Goal: Information Seeking & Learning: Learn about a topic

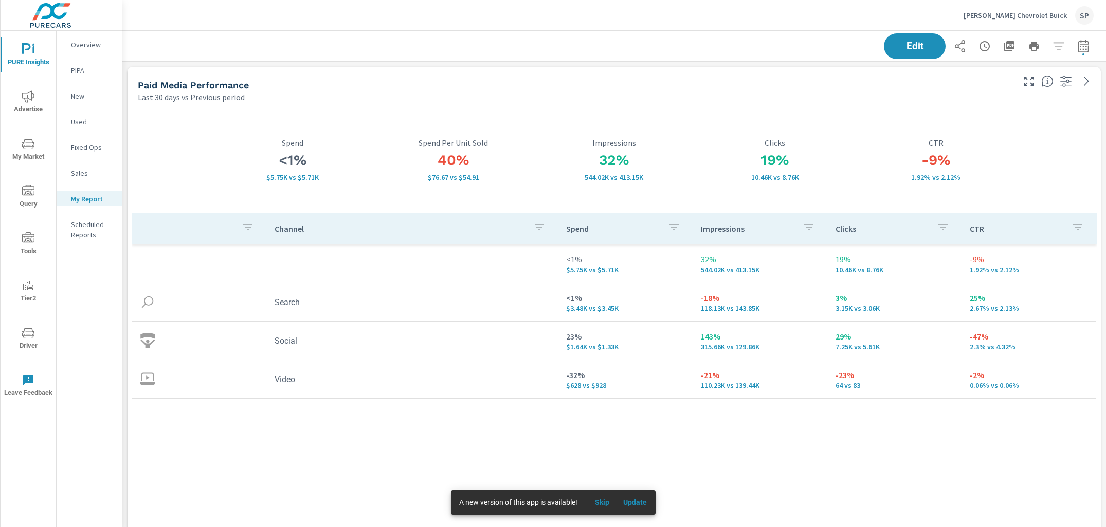
scroll to position [3788, 984]
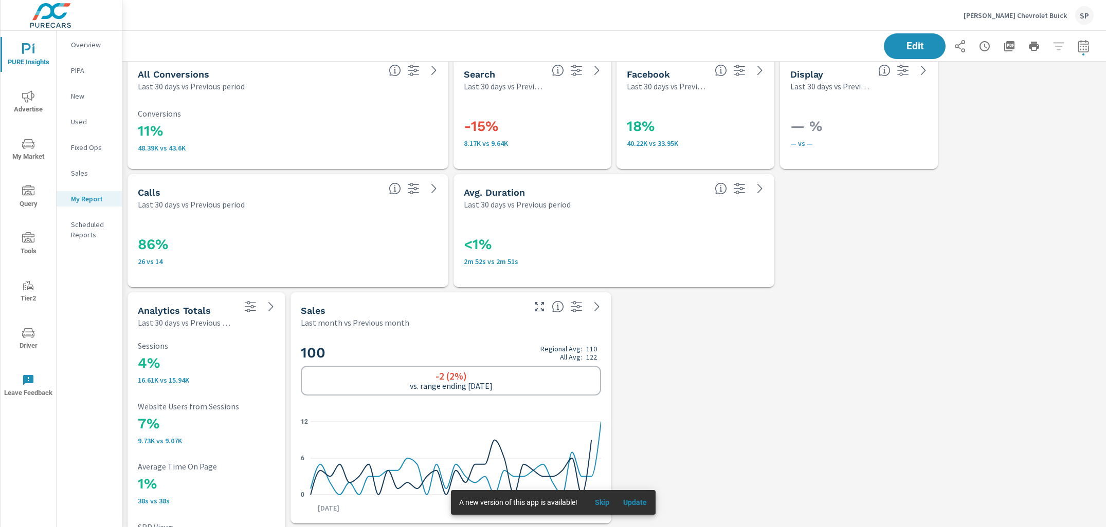
click at [25, 95] on icon "nav menu" at bounding box center [28, 96] width 12 height 12
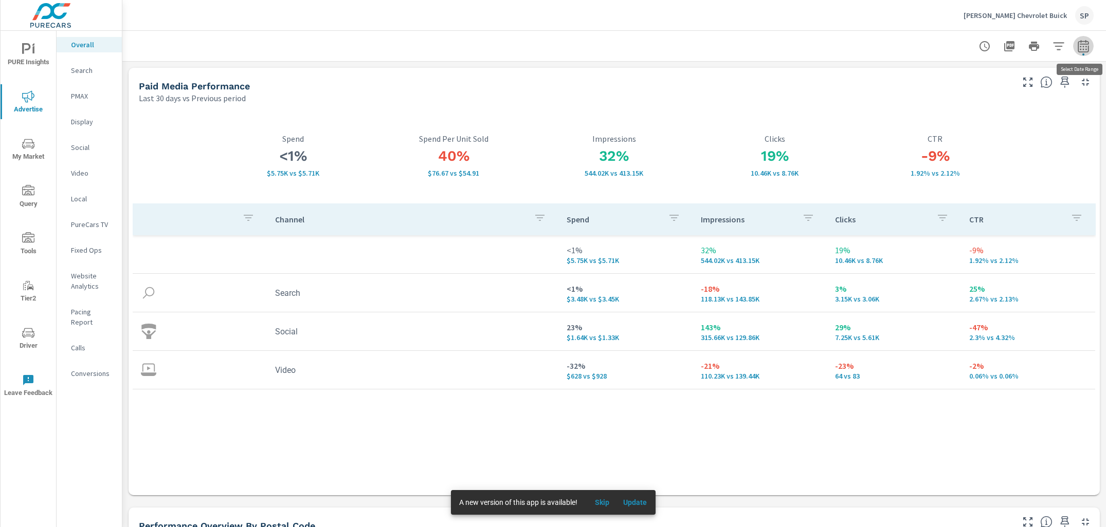
click at [1081, 47] on icon "button" at bounding box center [1083, 46] width 12 height 12
select select "Last 30 days"
select select "Previous period"
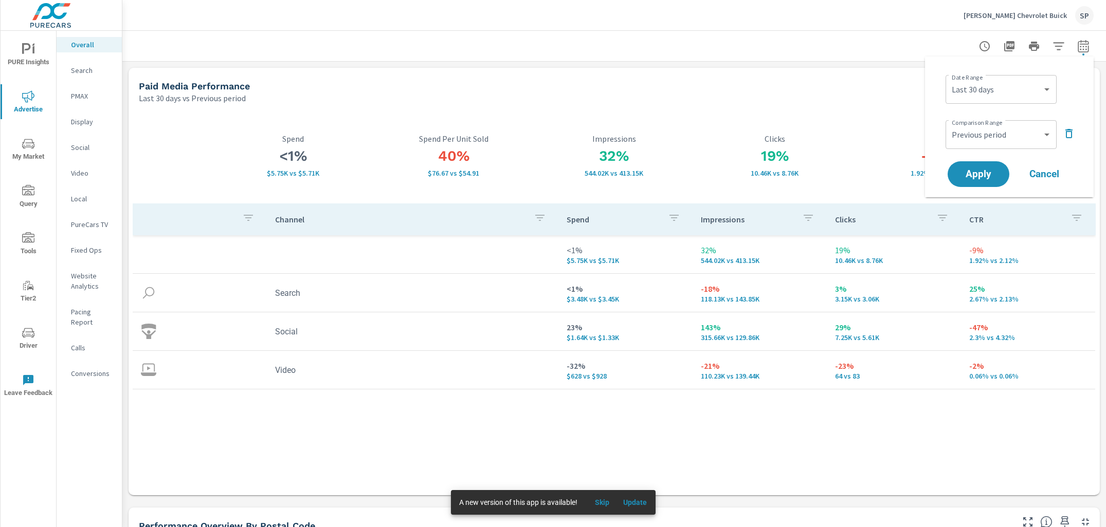
click at [1064, 131] on icon "button" at bounding box center [1068, 133] width 12 height 12
click at [965, 144] on span "Apply" at bounding box center [978, 146] width 42 height 10
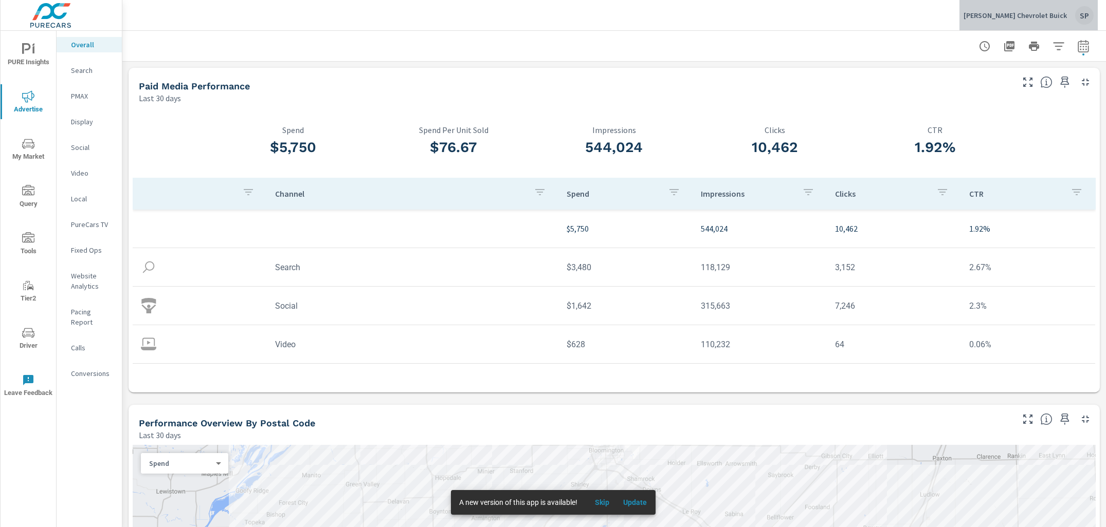
click at [1085, 15] on div "SP" at bounding box center [1084, 15] width 19 height 19
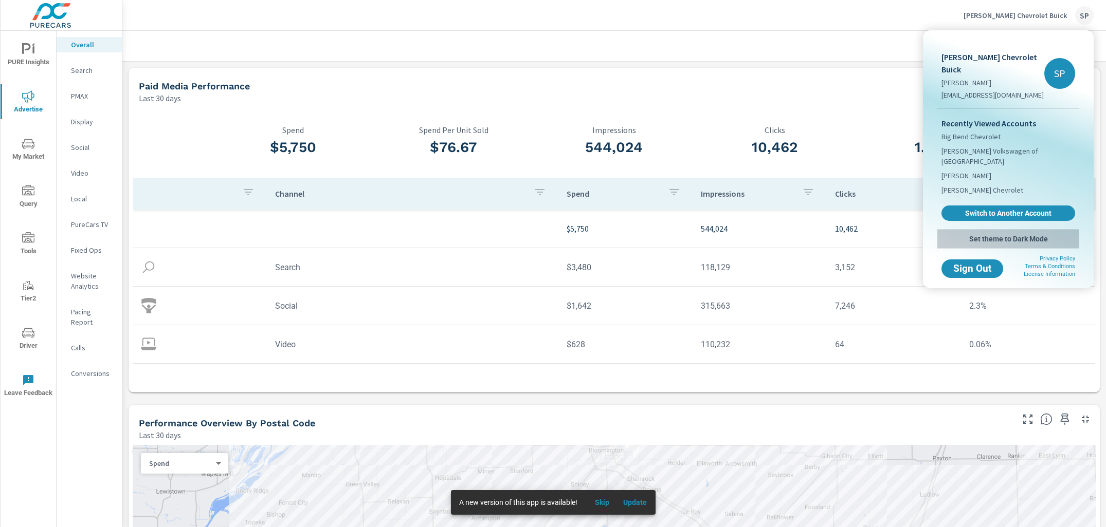
click at [1012, 230] on button "Set theme to Dark Mode" at bounding box center [1008, 239] width 142 height 19
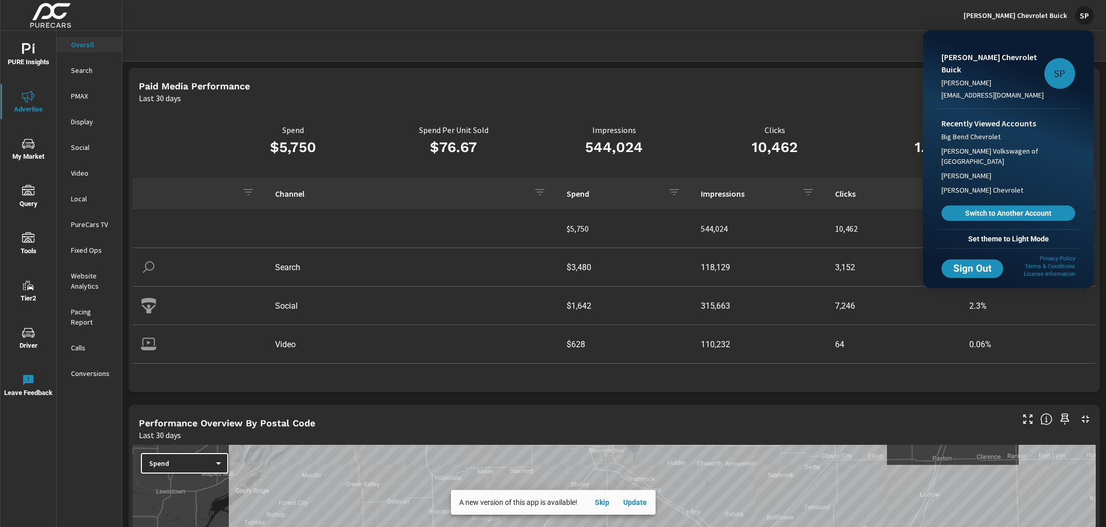
click at [890, 27] on div at bounding box center [553, 263] width 1106 height 527
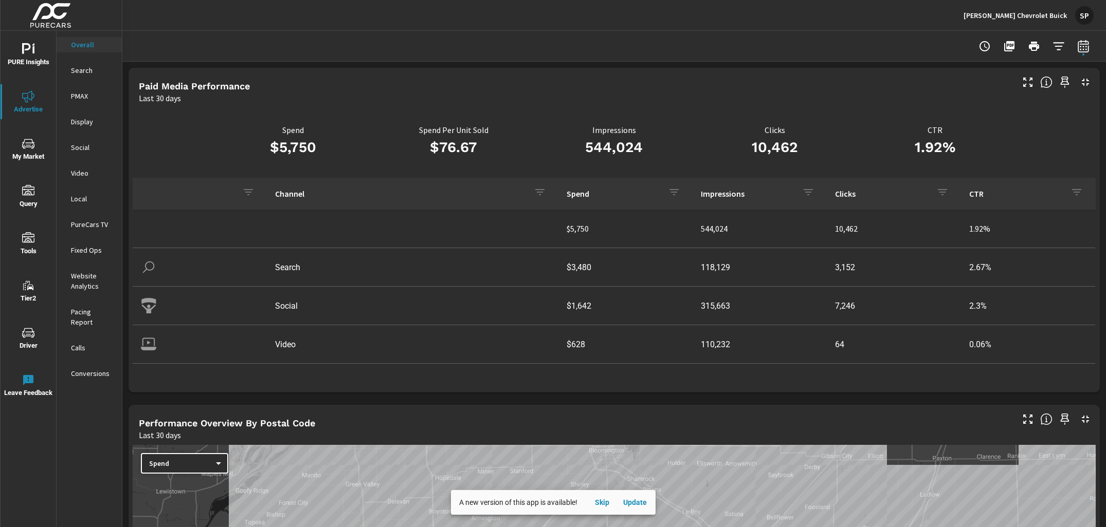
click at [1087, 20] on div "SP" at bounding box center [1084, 15] width 19 height 19
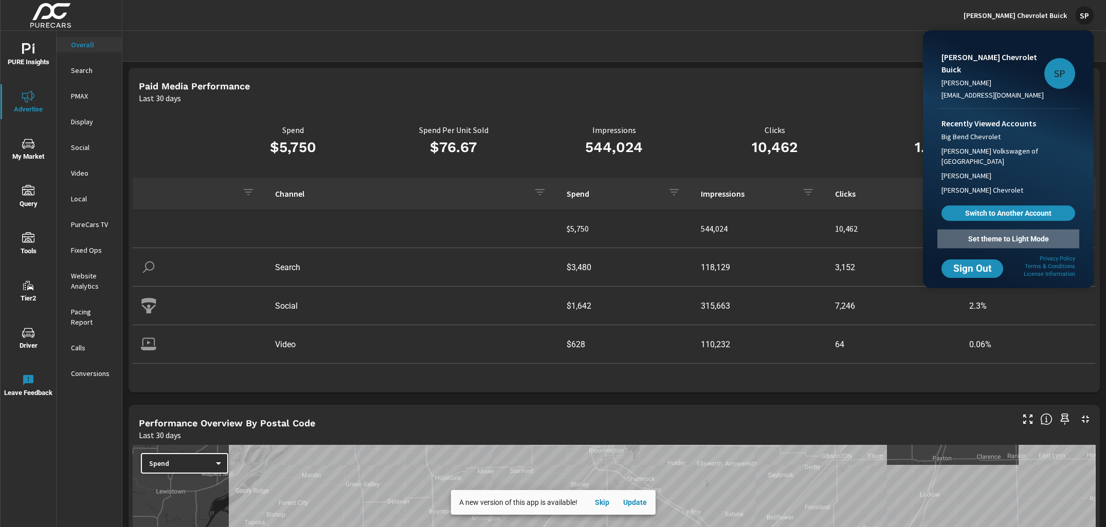
click at [1007, 234] on span "Set theme to Light Mode" at bounding box center [1008, 238] width 134 height 9
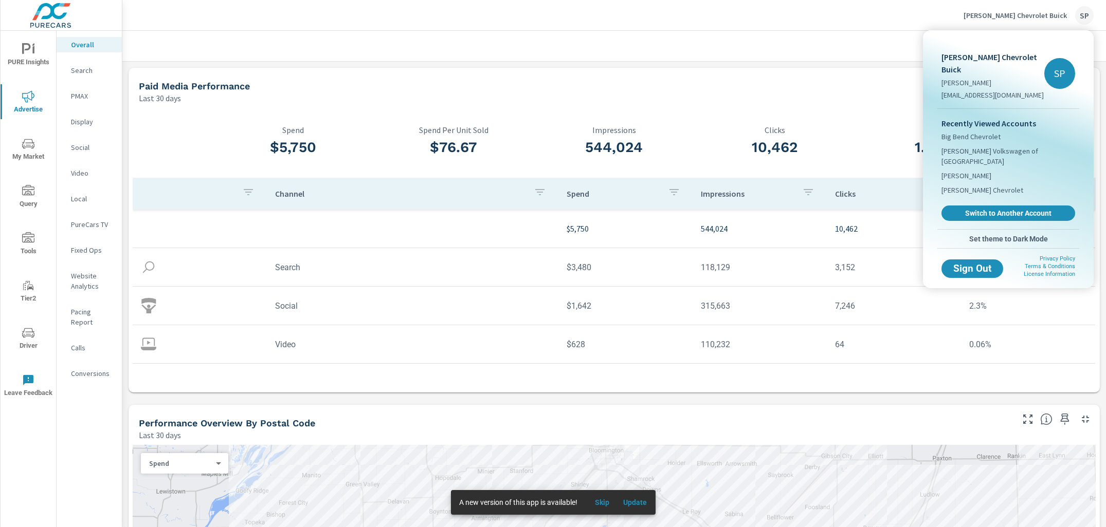
click at [675, 60] on div at bounding box center [553, 263] width 1106 height 527
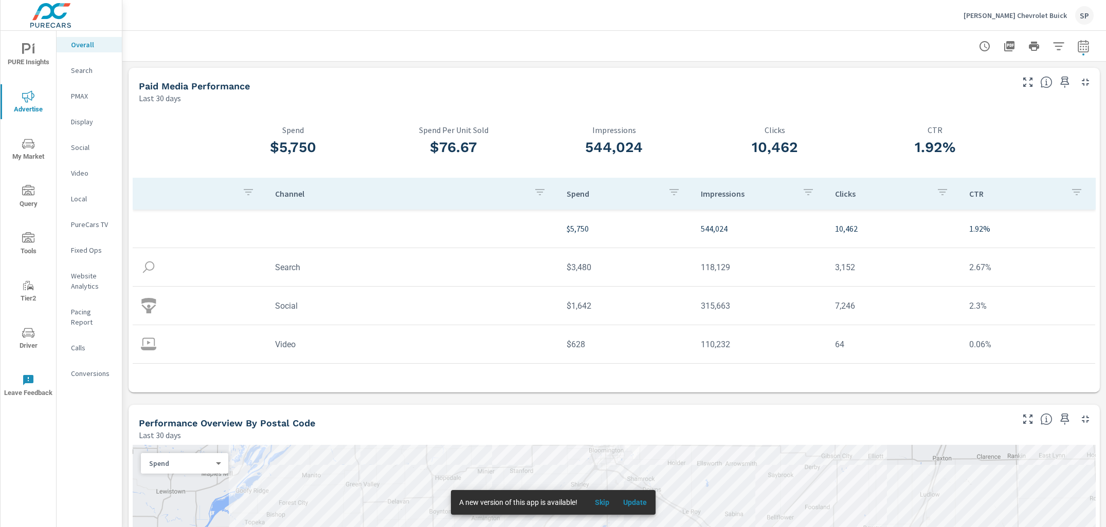
click at [28, 145] on icon "nav menu" at bounding box center [28, 145] width 5 height 1
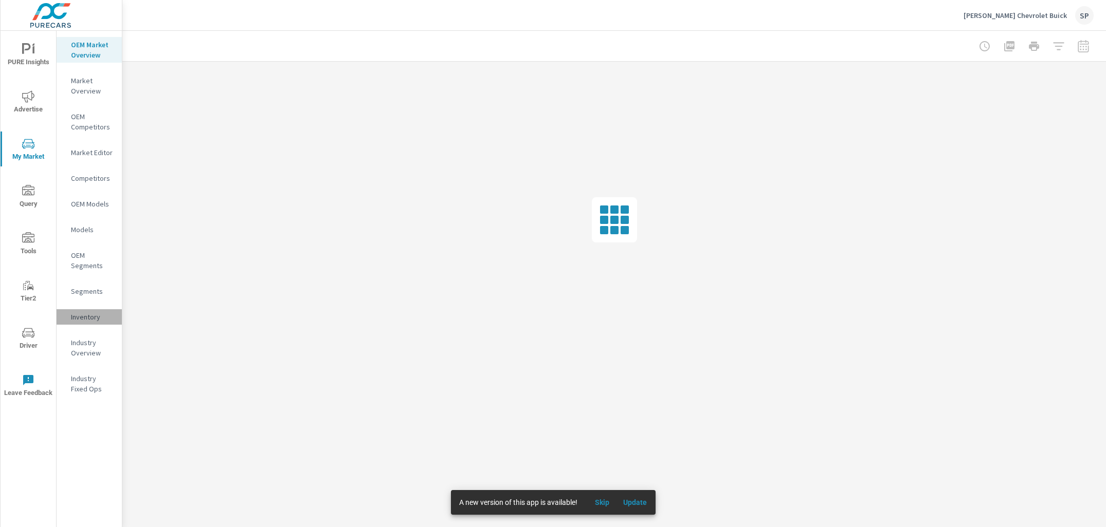
click at [95, 316] on p "Inventory" at bounding box center [92, 317] width 43 height 10
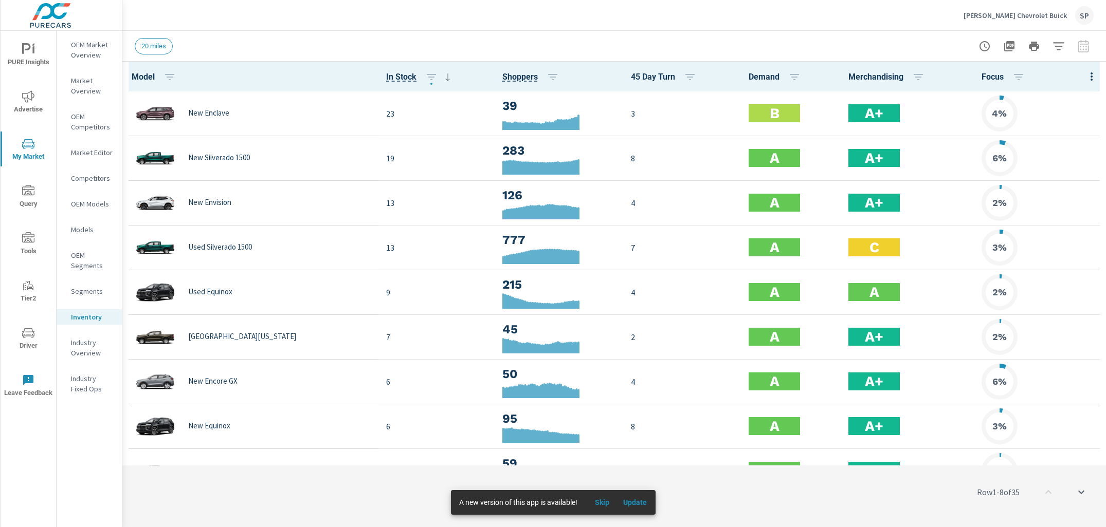
click at [31, 105] on span "Advertise" at bounding box center [28, 102] width 49 height 25
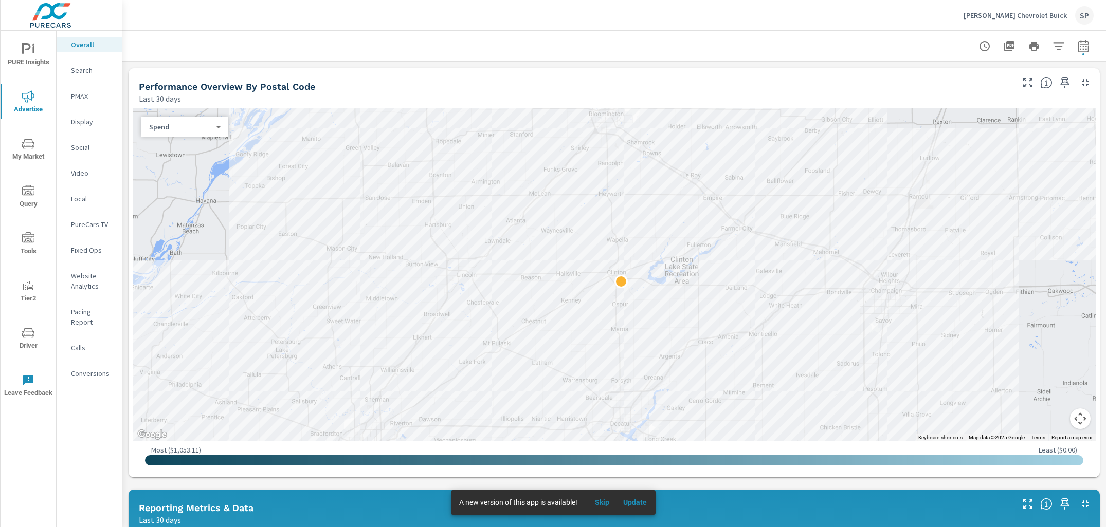
scroll to position [348, 0]
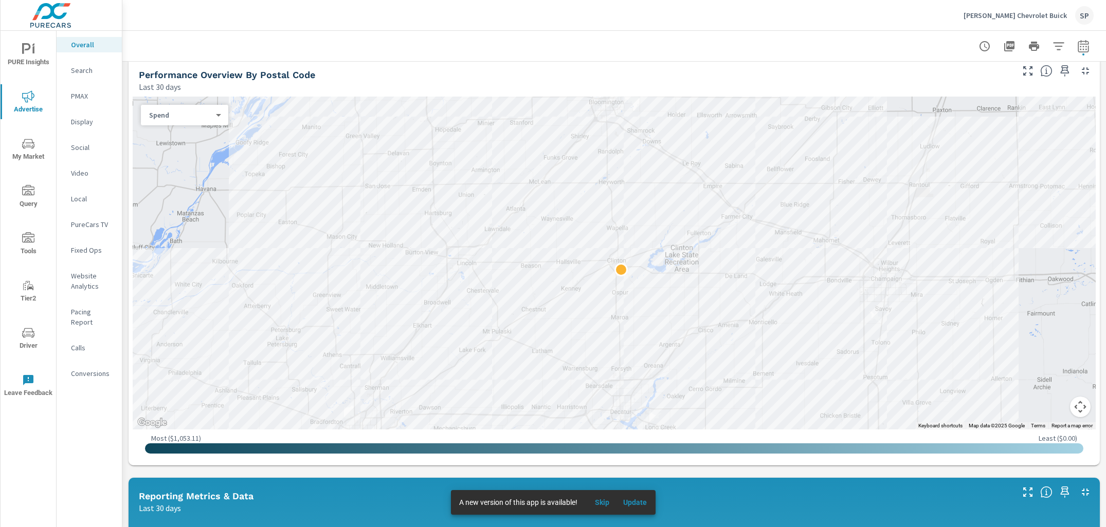
click at [1078, 406] on button "Map camera controls" at bounding box center [1080, 407] width 21 height 21
click at [1058, 411] on button "Zoom out" at bounding box center [1054, 407] width 21 height 21
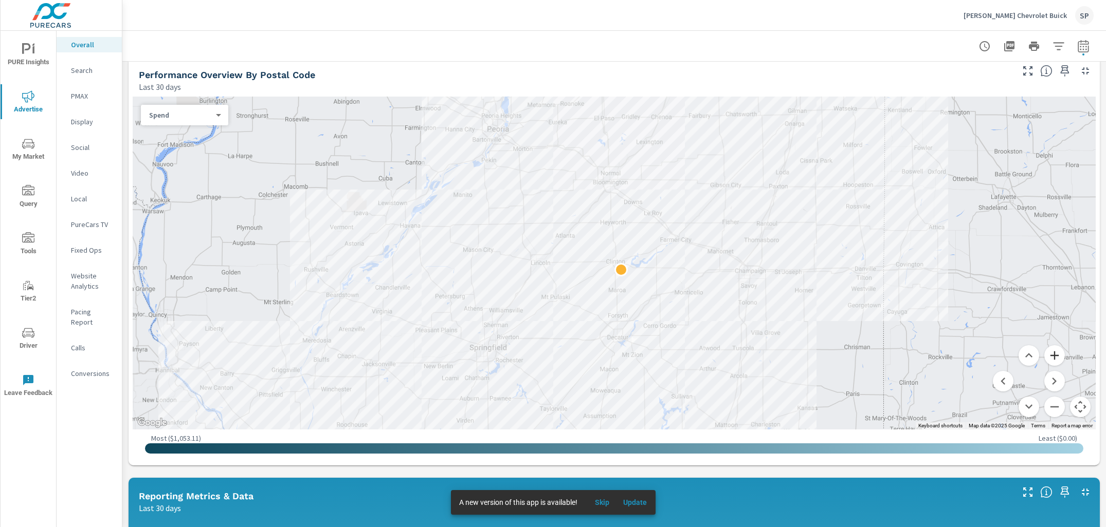
click at [1054, 356] on button "Zoom in" at bounding box center [1054, 355] width 21 height 21
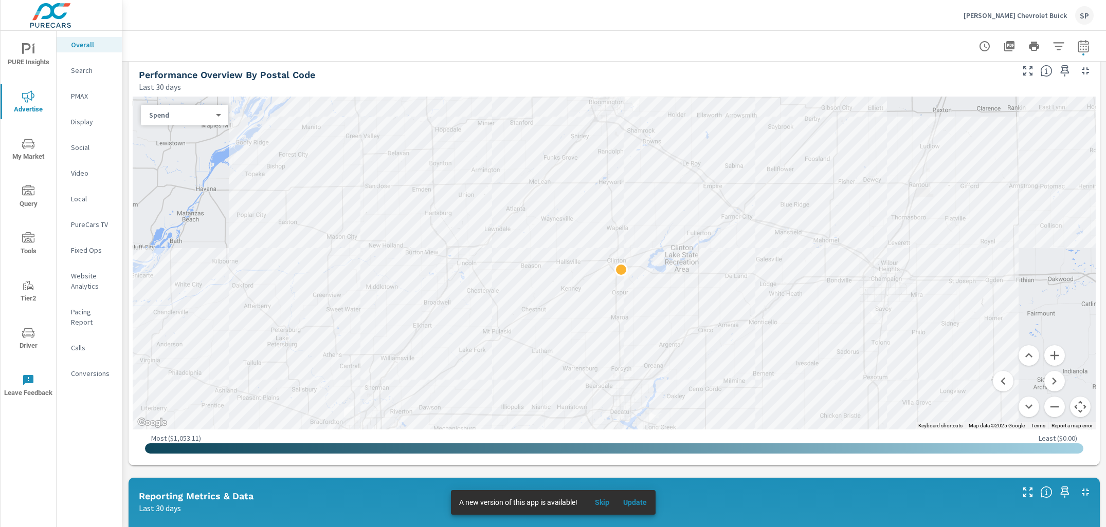
click at [212, 116] on body "PURE Insights Advertise My Market Query Tools Tier2 Driver Leave Feedback Overa…" at bounding box center [553, 263] width 1106 height 527
click at [193, 132] on li "Sales" at bounding box center [180, 131] width 79 height 16
click at [198, 114] on body "PURE Insights Advertise My Market Query Tools Tier2 Driver Leave Feedback Overa…" at bounding box center [553, 263] width 1106 height 527
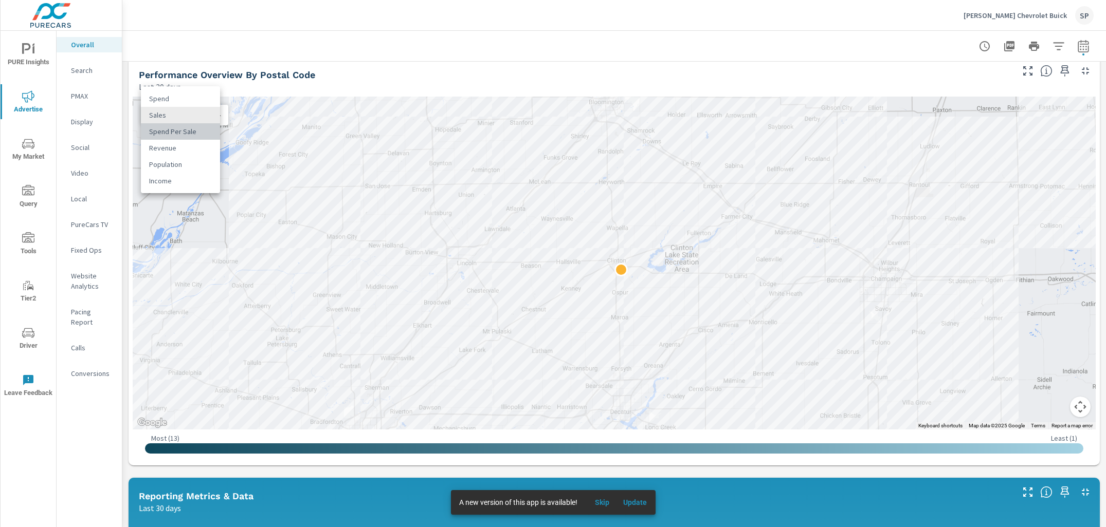
click at [186, 131] on li "Spend Per Sale" at bounding box center [180, 131] width 79 height 16
click at [190, 120] on div "Spend Per Sale 2 ​" at bounding box center [184, 115] width 87 height 21
click at [196, 116] on body "PURE Insights Advertise My Market Query Tools Tier2 Driver Leave Feedback Overa…" at bounding box center [553, 263] width 1106 height 527
click at [177, 94] on li "Sales" at bounding box center [180, 98] width 79 height 16
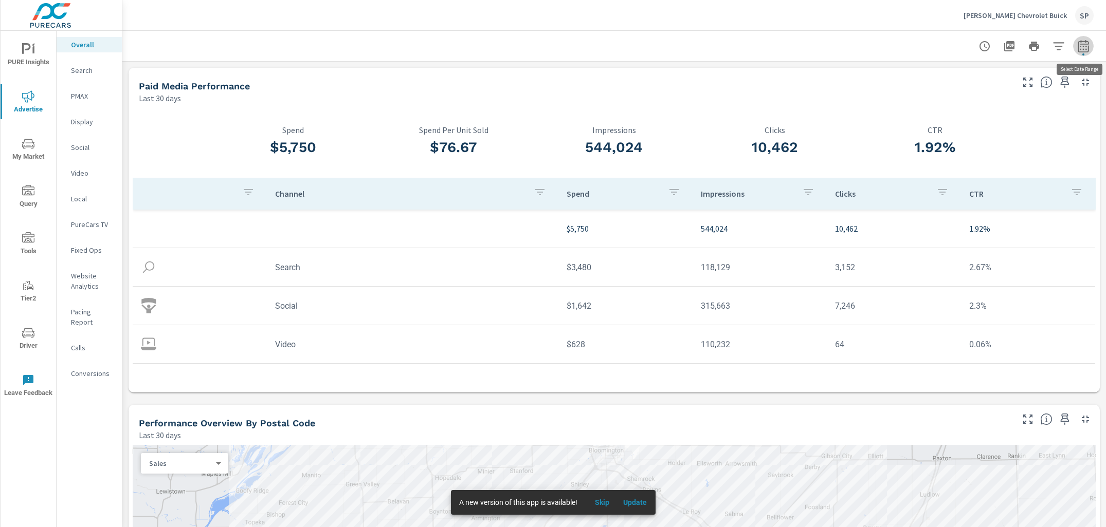
click at [1084, 50] on icon "button" at bounding box center [1083, 46] width 12 height 12
select select "Last 30 days"
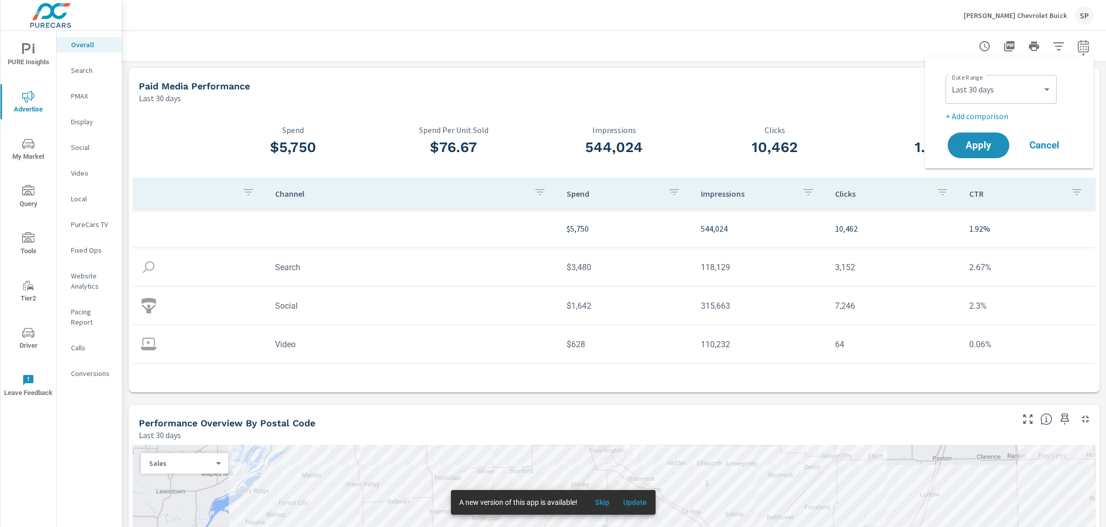
click at [972, 113] on p "+ Add comparison" at bounding box center [1011, 116] width 132 height 12
select select "Previous period"
click at [970, 166] on button "Apply" at bounding box center [978, 174] width 64 height 27
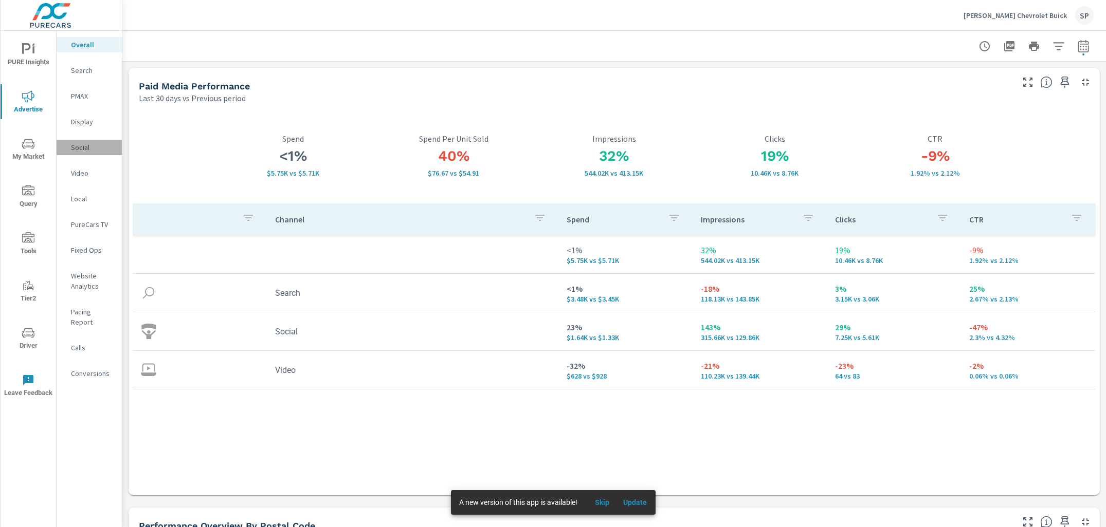
click at [84, 141] on div "Social" at bounding box center [89, 147] width 65 height 15
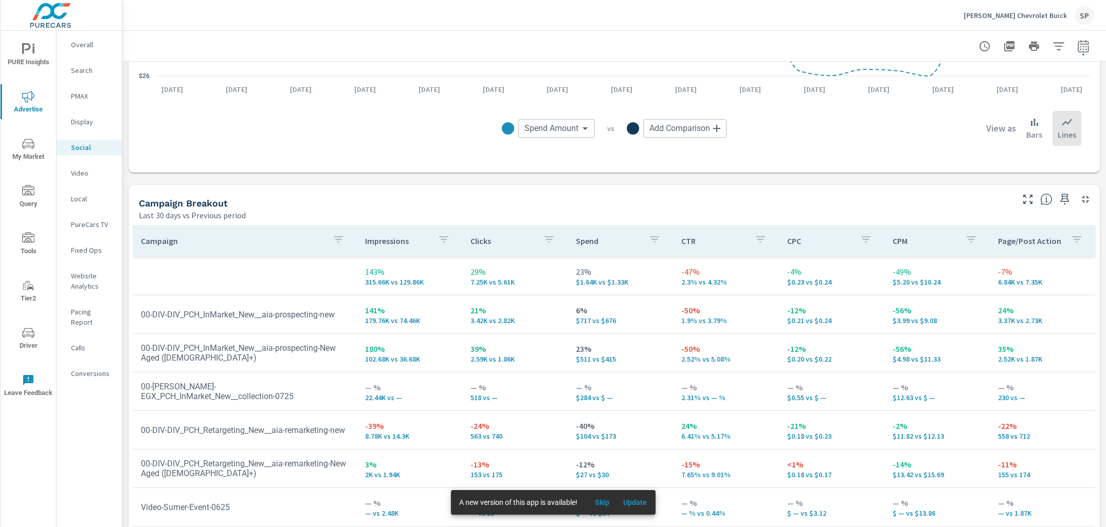
scroll to position [327, 0]
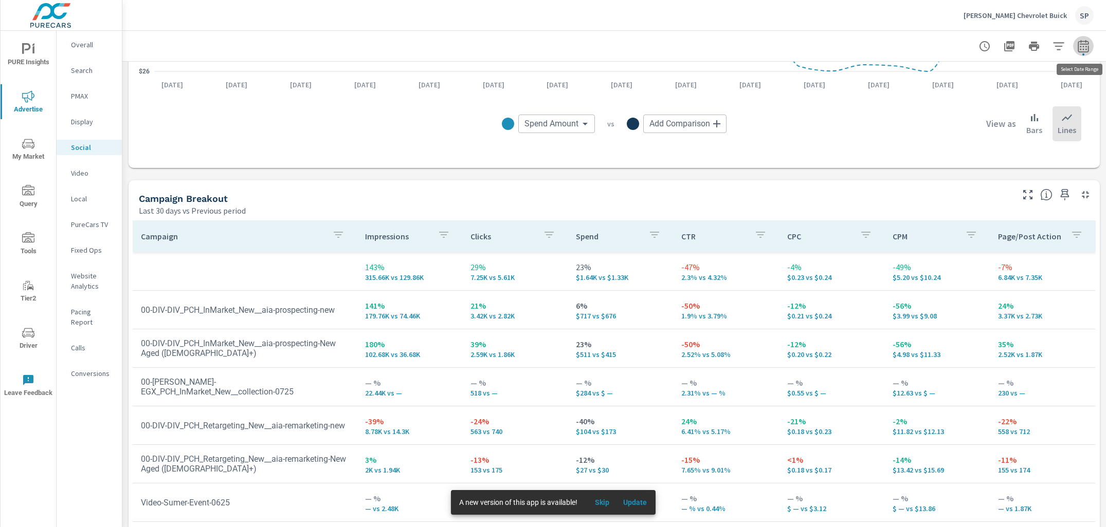
click at [1079, 50] on icon "button" at bounding box center [1083, 46] width 12 height 12
select select "Last 30 days"
select select "Previous period"
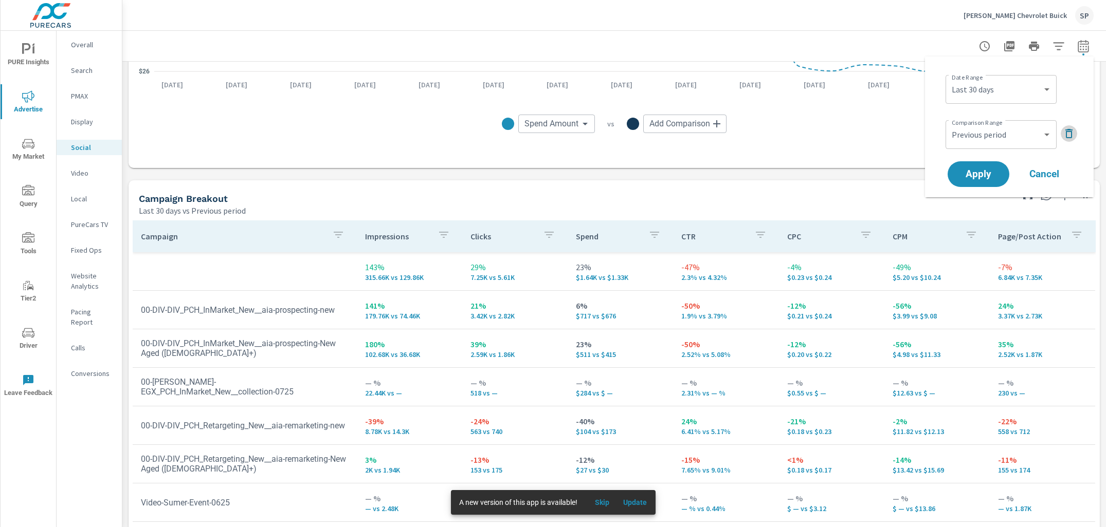
click at [1070, 132] on icon "button" at bounding box center [1068, 133] width 12 height 12
click at [983, 138] on button "Apply" at bounding box center [978, 145] width 64 height 27
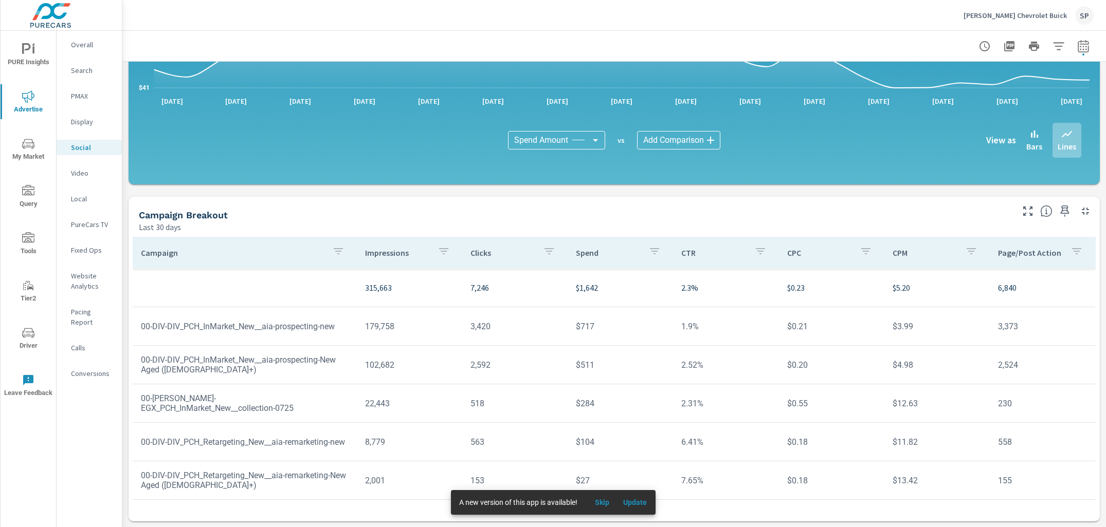
scroll to position [207, 0]
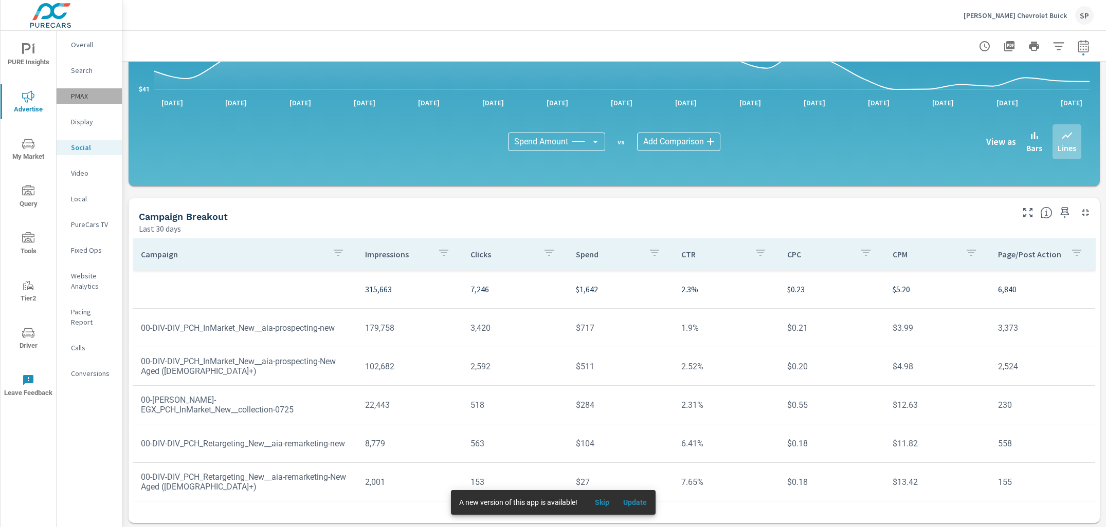
click at [81, 96] on p "PMAX" at bounding box center [92, 96] width 43 height 10
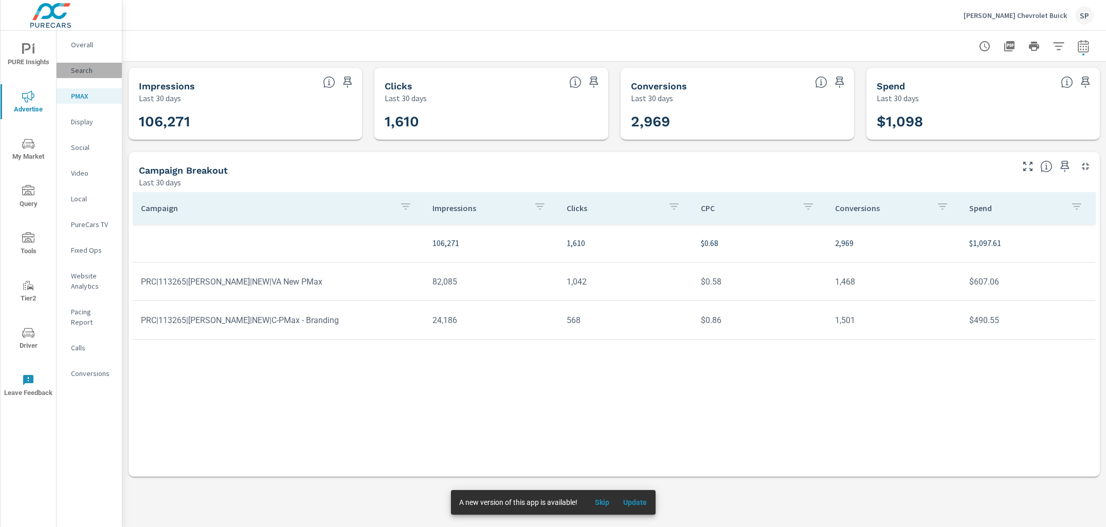
click at [84, 71] on p "Search" at bounding box center [92, 70] width 43 height 10
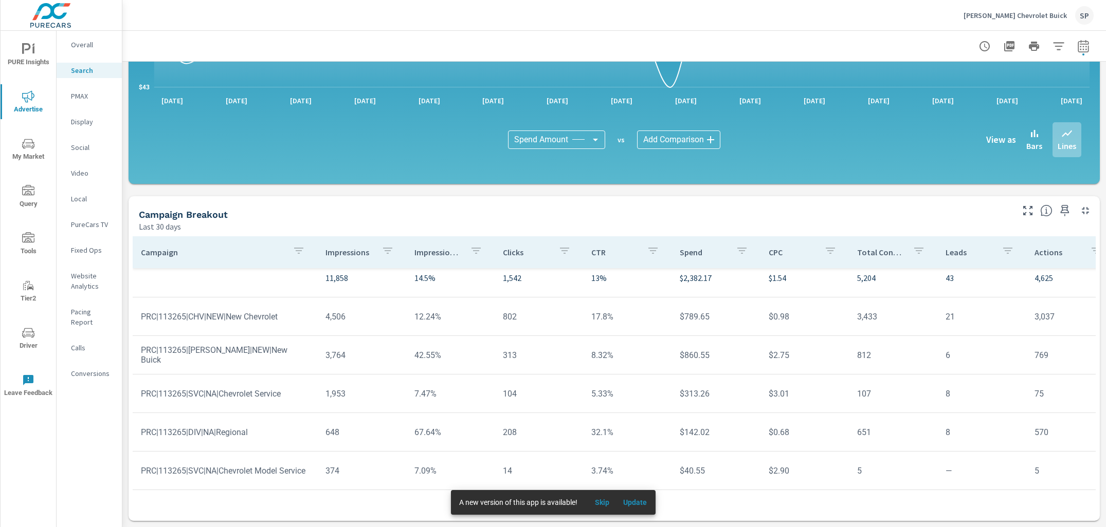
scroll to position [8, 0]
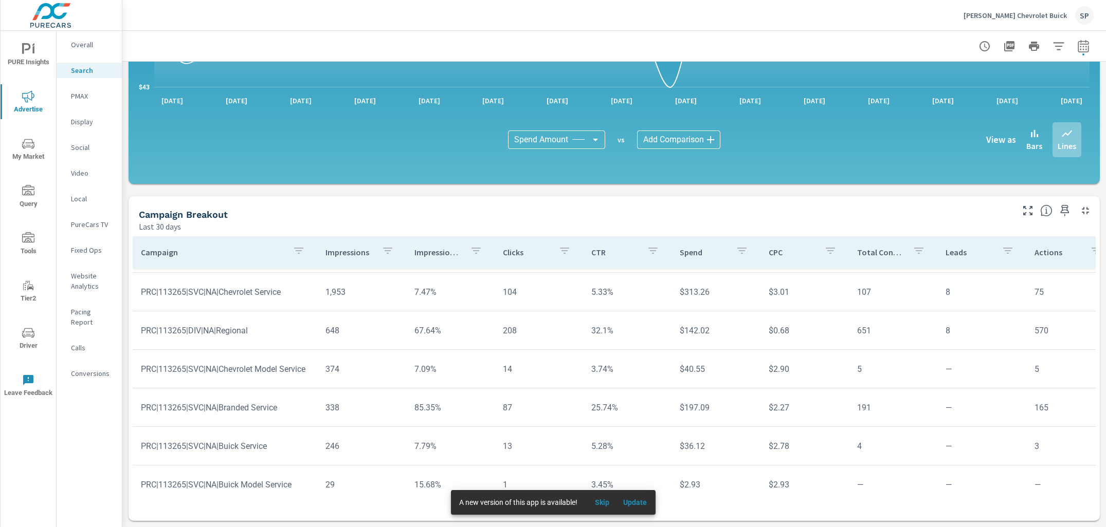
scroll to position [114, 0]
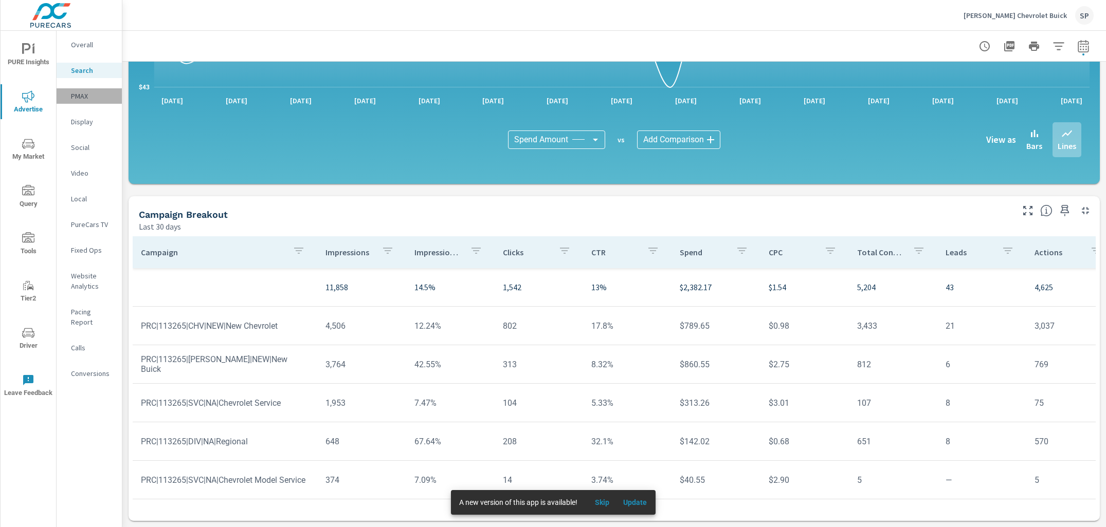
click at [79, 95] on p "PMAX" at bounding box center [92, 96] width 43 height 10
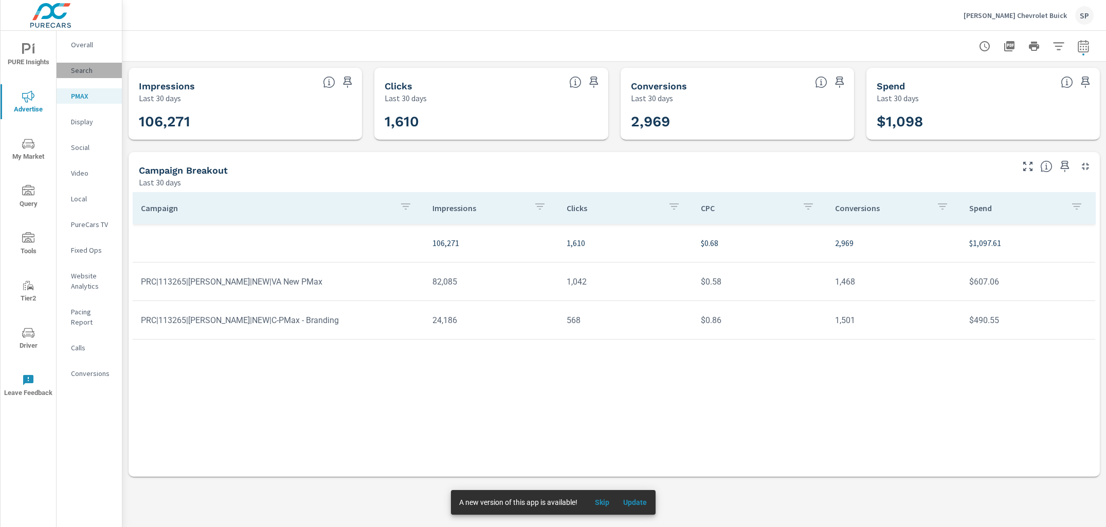
click at [78, 71] on p "Search" at bounding box center [92, 70] width 43 height 10
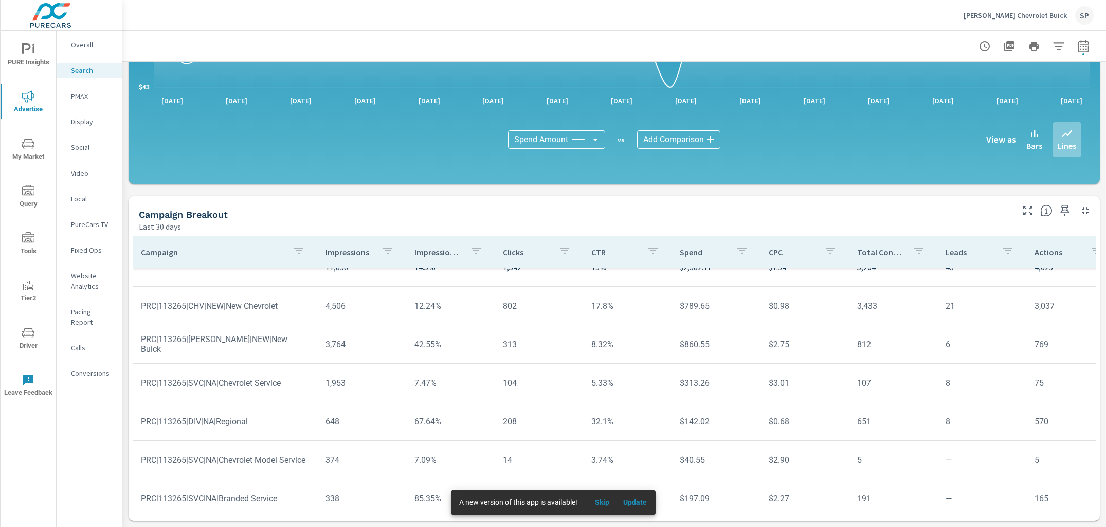
scroll to position [17, 0]
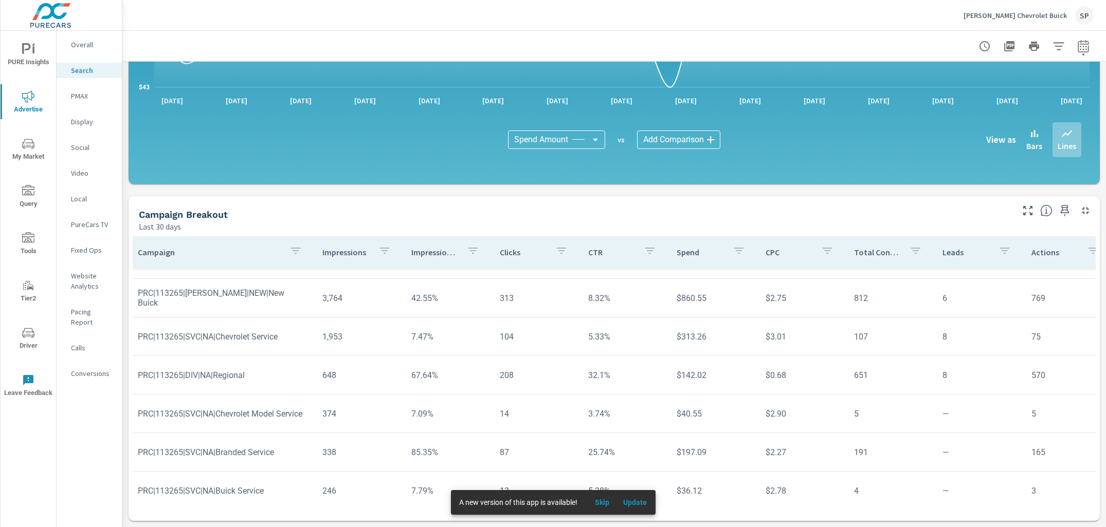
scroll to position [114, 3]
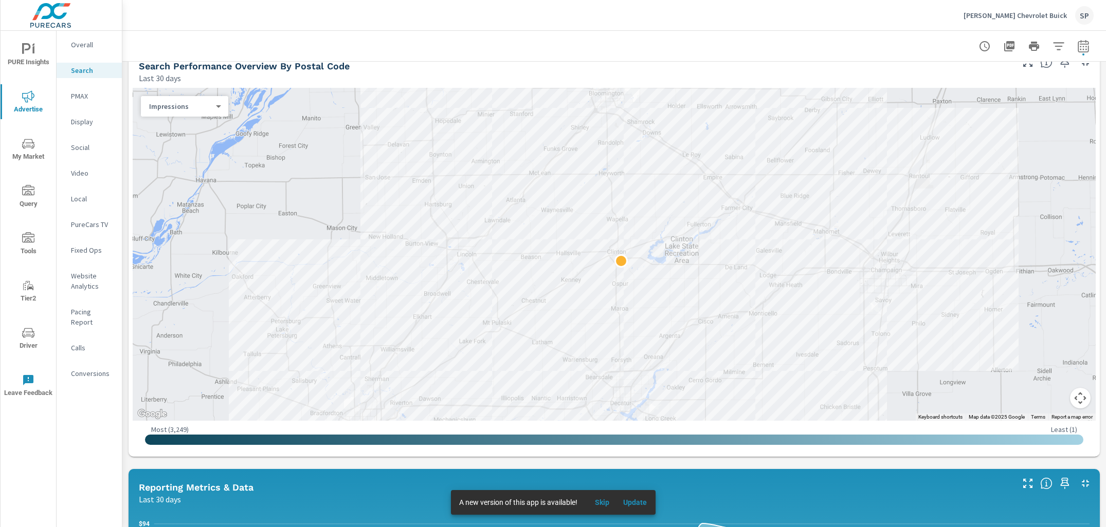
scroll to position [49, 0]
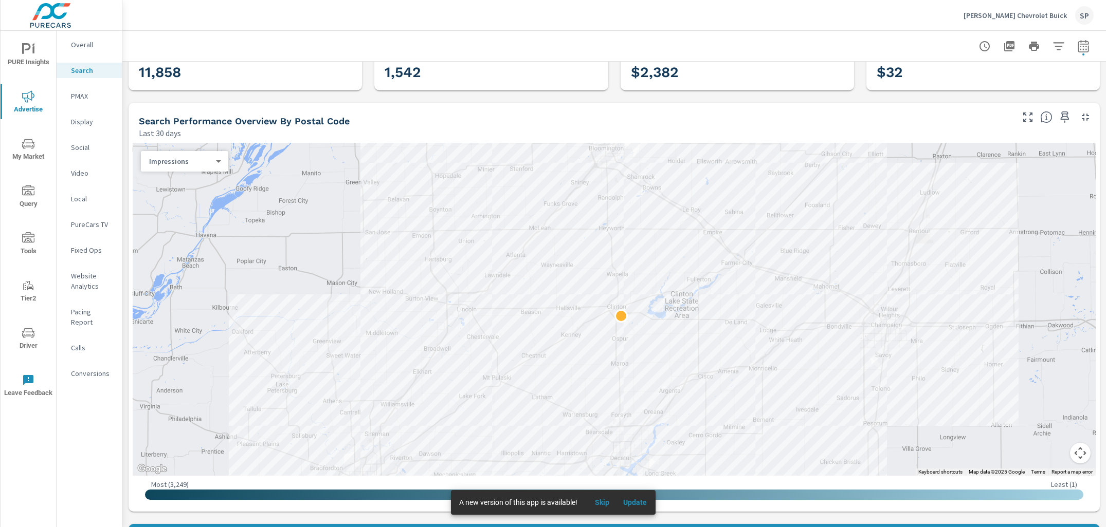
click at [74, 41] on p "Overall" at bounding box center [92, 45] width 43 height 10
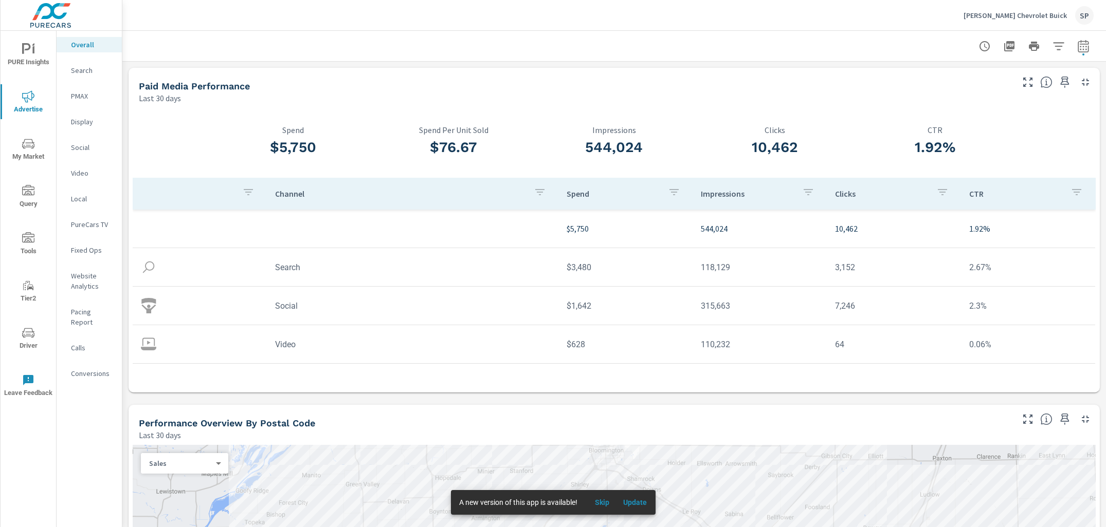
click at [30, 149] on icon "nav menu" at bounding box center [28, 144] width 12 height 12
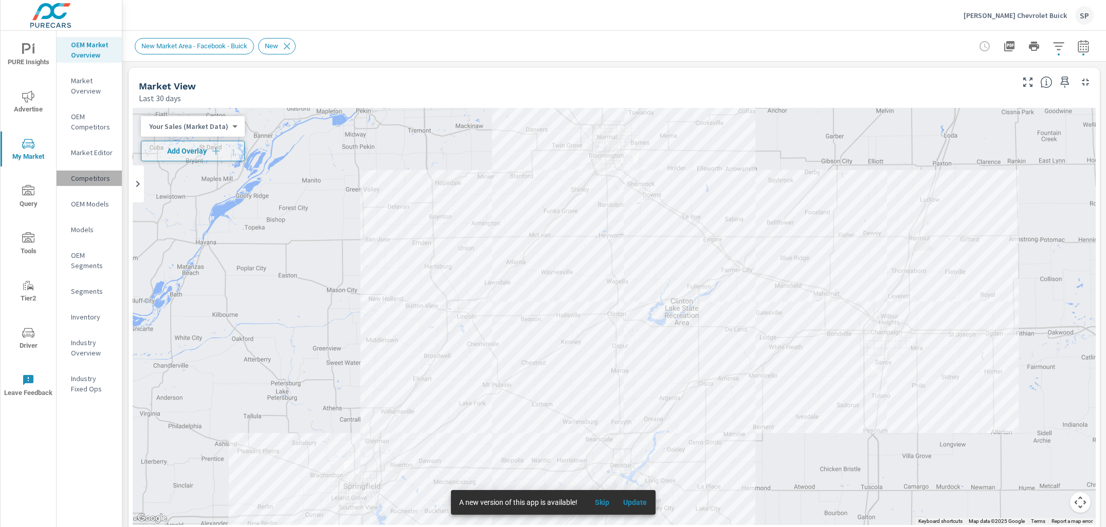
click at [86, 180] on p "Competitors" at bounding box center [92, 178] width 43 height 10
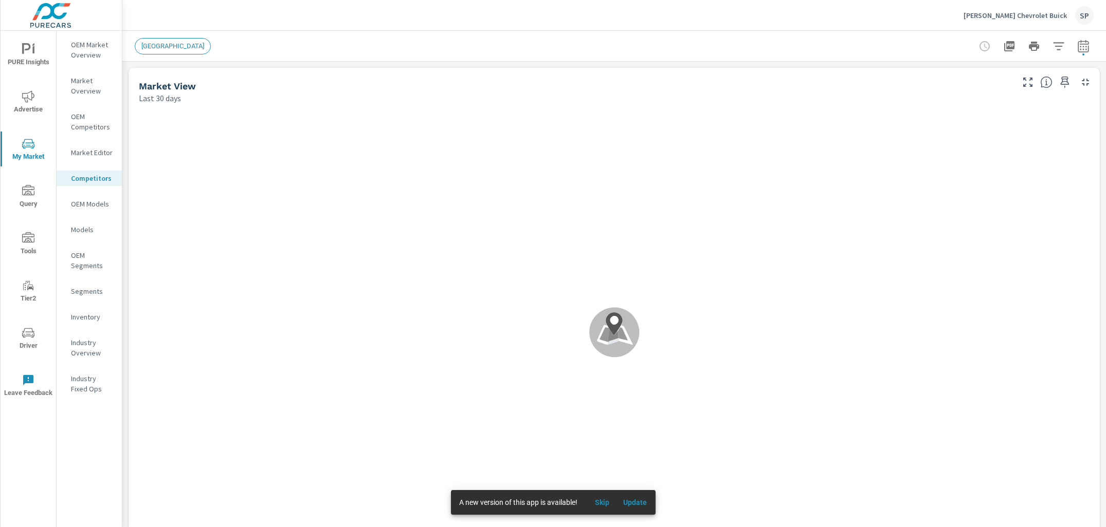
click at [160, 45] on span "[GEOGRAPHIC_DATA]" at bounding box center [172, 46] width 75 height 8
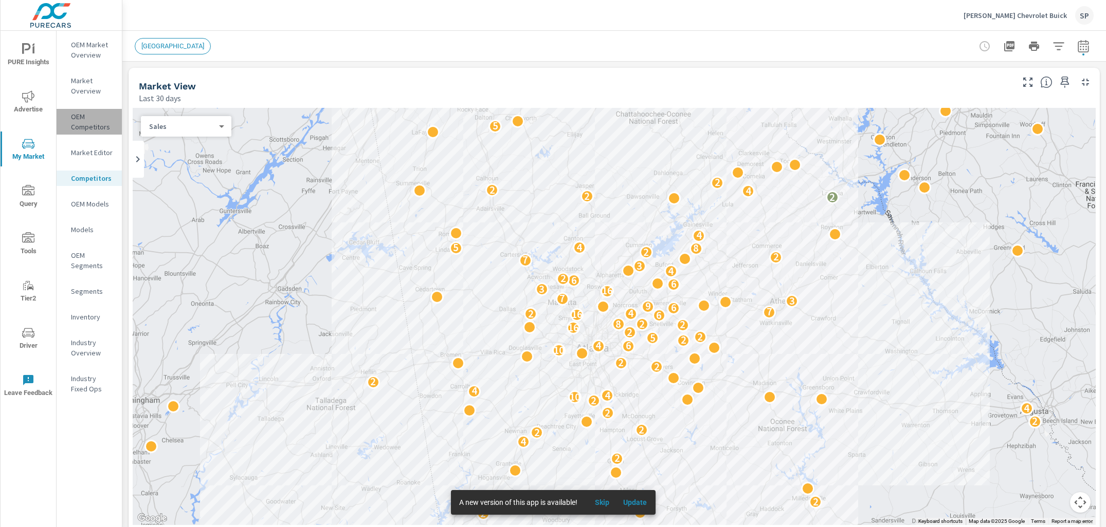
click at [79, 118] on p "OEM Competitors" at bounding box center [92, 122] width 43 height 21
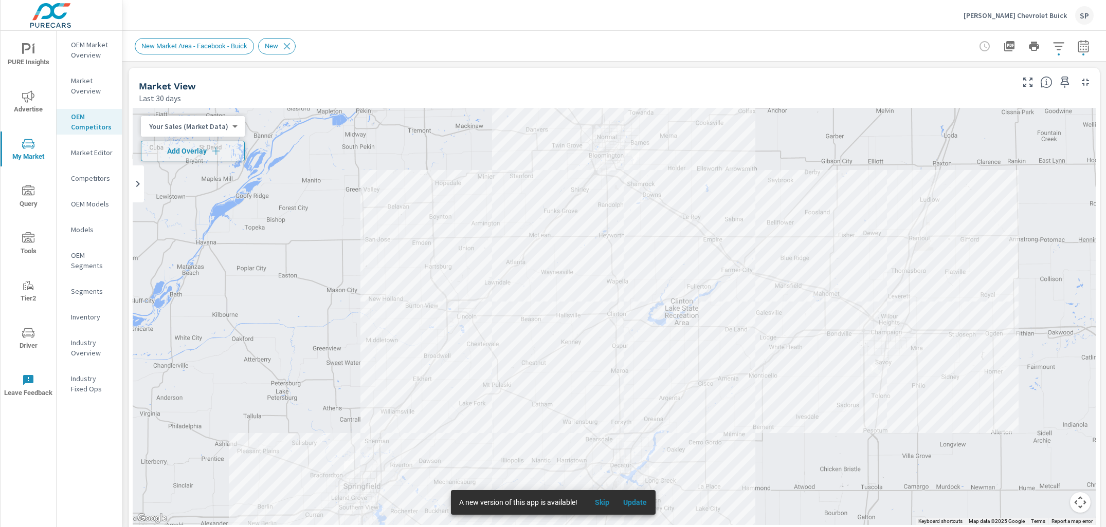
click at [228, 47] on span "New Market Area - Facebook - Buick" at bounding box center [194, 46] width 118 height 8
click at [1058, 44] on icon "button" at bounding box center [1058, 46] width 12 height 12
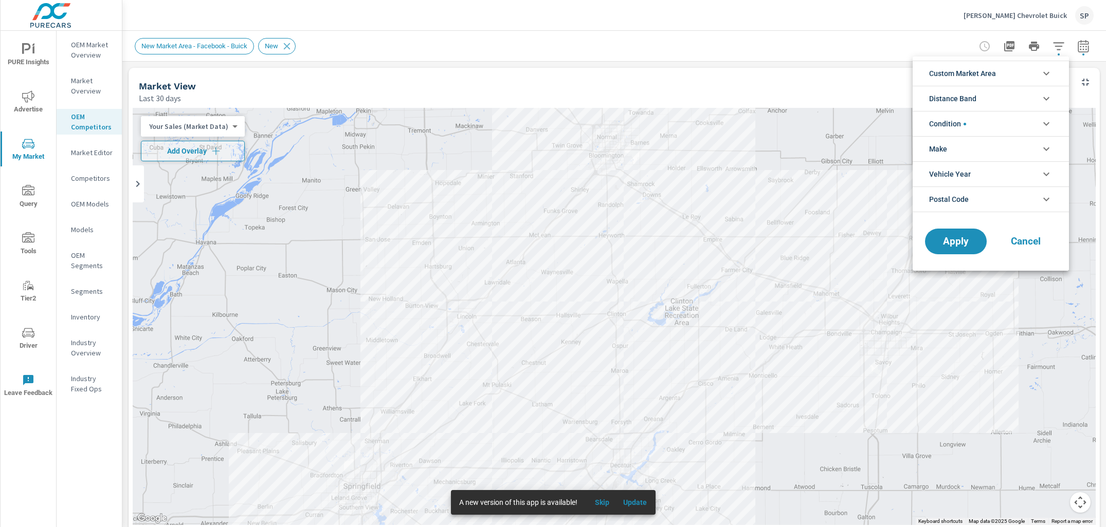
click at [996, 69] on span "Custom Market Area" at bounding box center [962, 73] width 67 height 25
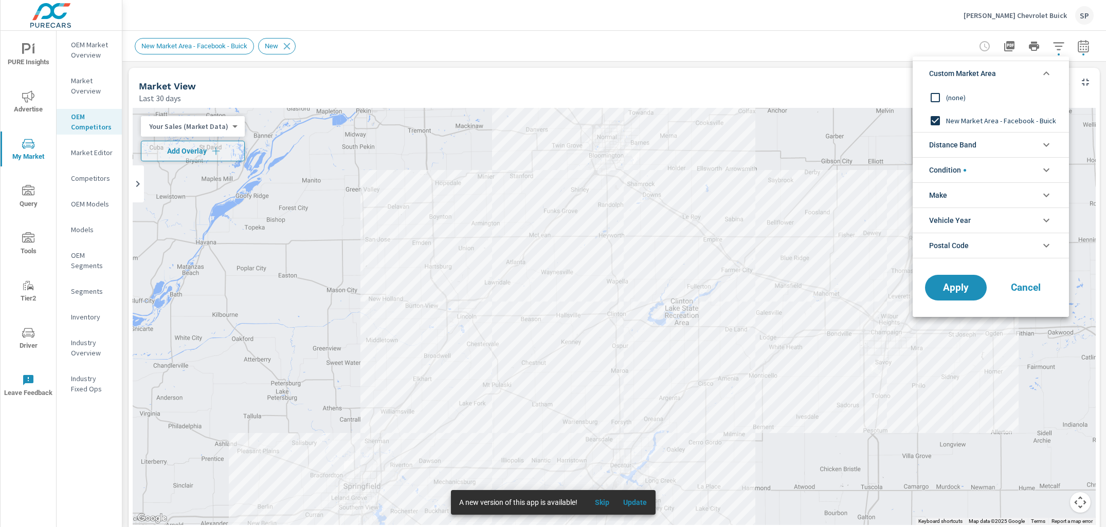
click at [936, 95] on input "filter options" at bounding box center [935, 98] width 22 height 22
click at [969, 143] on span "Distance Band" at bounding box center [952, 145] width 47 height 25
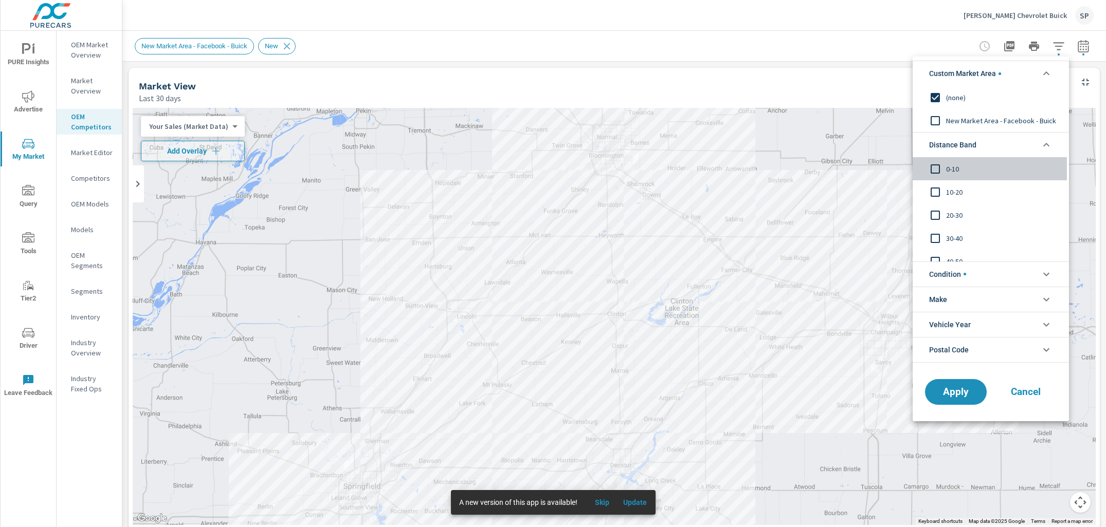
click at [940, 162] on input "filter options" at bounding box center [935, 169] width 22 height 22
click at [936, 188] on input "filter options" at bounding box center [935, 192] width 22 height 22
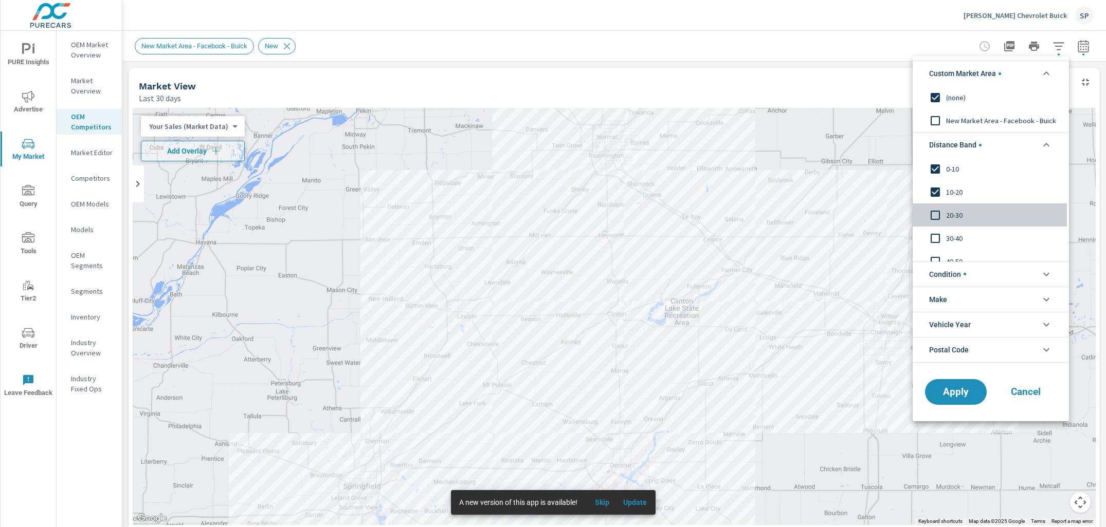
click at [934, 214] on input "filter options" at bounding box center [935, 216] width 22 height 22
click at [934, 237] on input "filter options" at bounding box center [935, 239] width 22 height 22
click at [932, 229] on input "filter options" at bounding box center [935, 227] width 22 height 22
click at [937, 250] on input "filter options" at bounding box center [935, 251] width 22 height 22
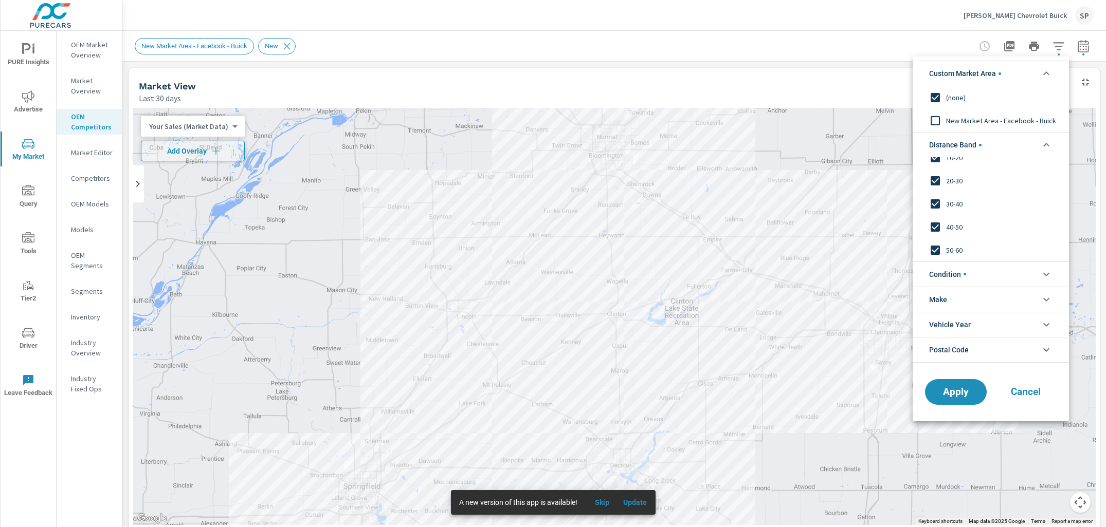
click at [1025, 265] on li "Condition" at bounding box center [990, 274] width 156 height 25
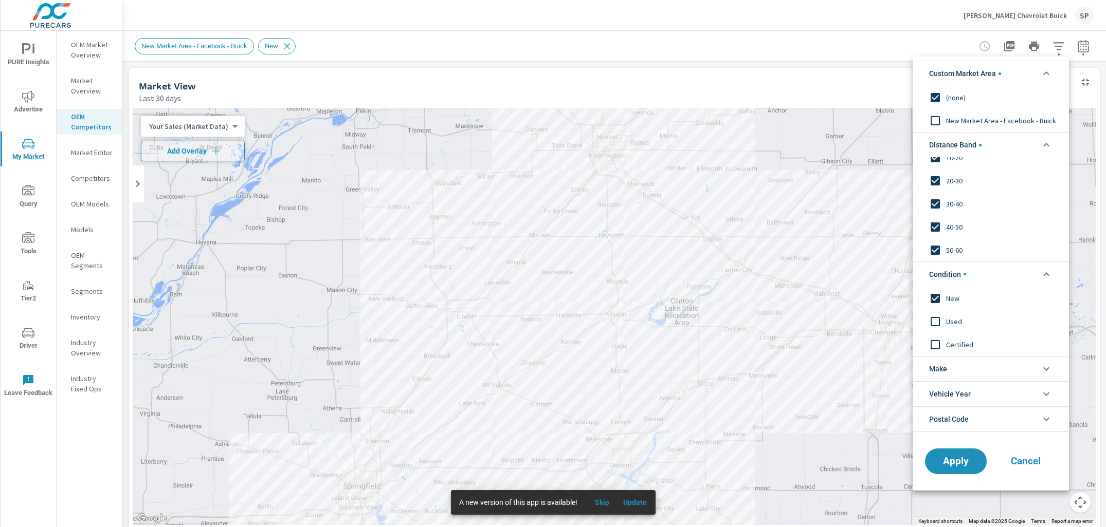
click at [971, 368] on li "Make" at bounding box center [990, 368] width 156 height 25
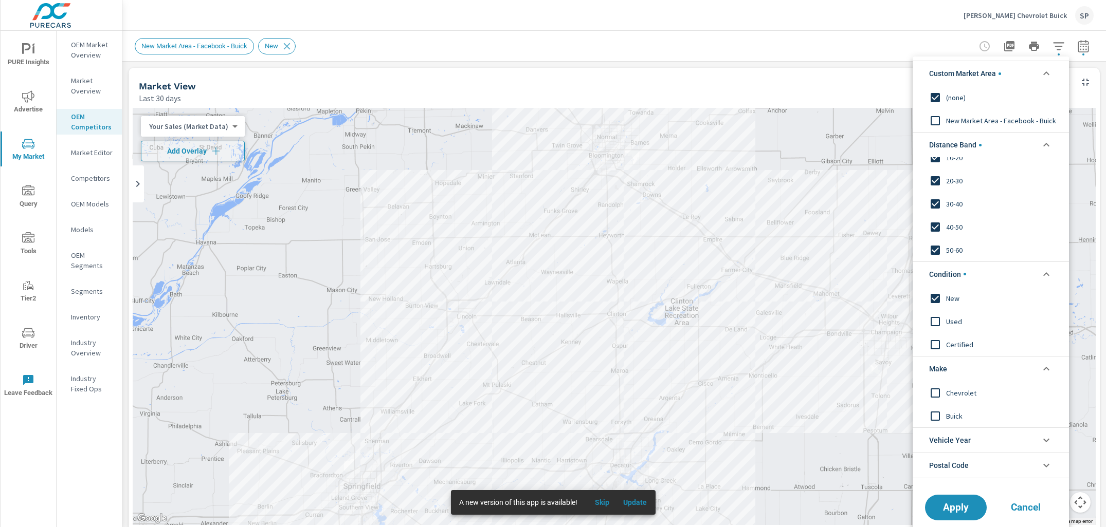
click at [936, 391] on input "filter options" at bounding box center [935, 393] width 22 height 22
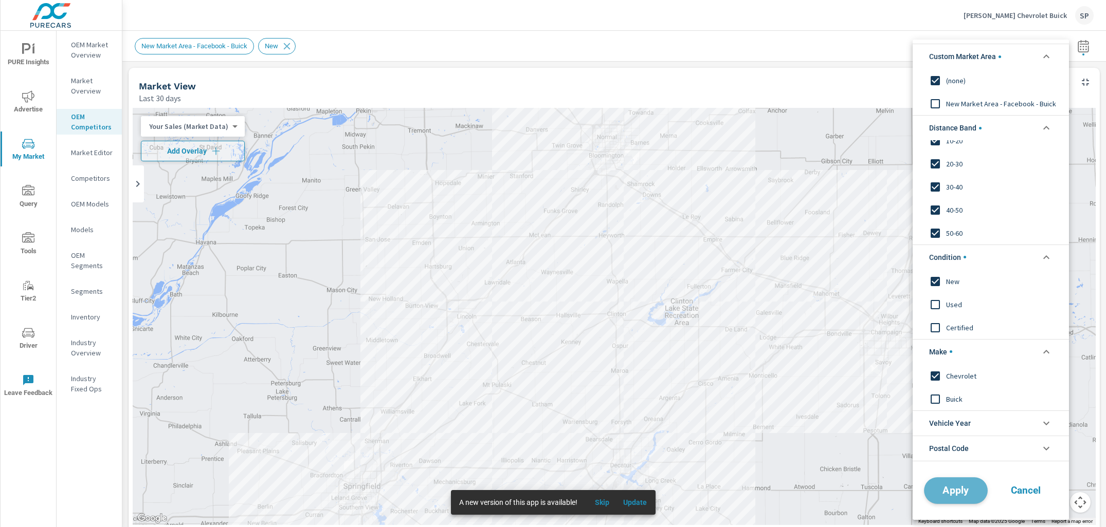
click at [955, 486] on span "Apply" at bounding box center [955, 491] width 42 height 10
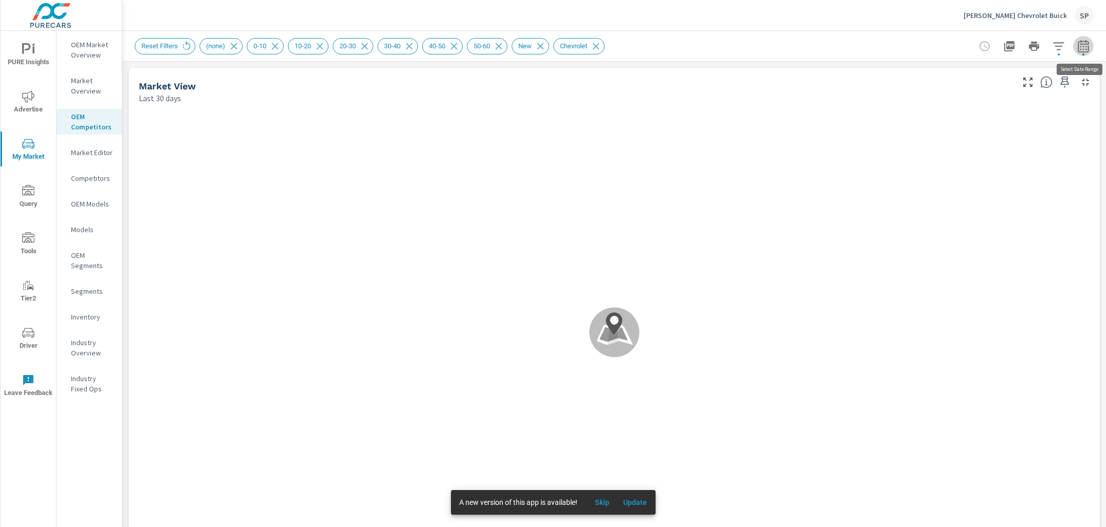
click at [1084, 48] on icon "button" at bounding box center [1083, 46] width 12 height 12
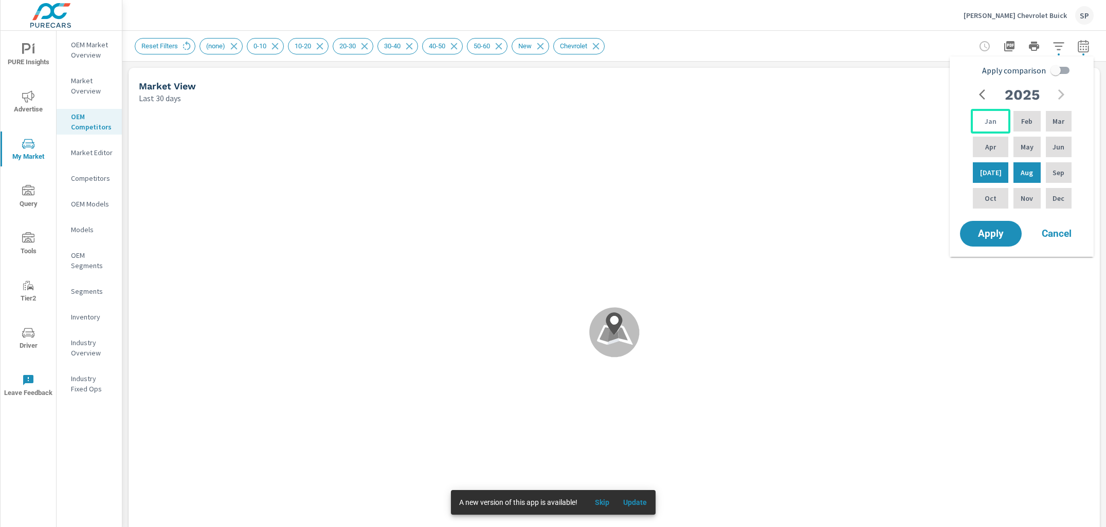
click at [985, 121] on p "Jan" at bounding box center [990, 121] width 12 height 10
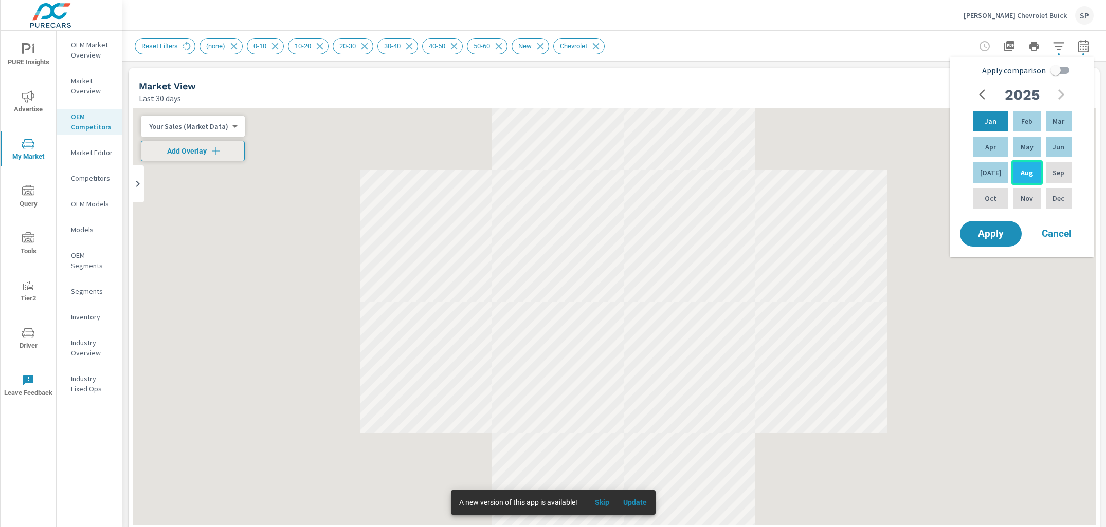
click at [1020, 169] on p "Aug" at bounding box center [1026, 173] width 12 height 10
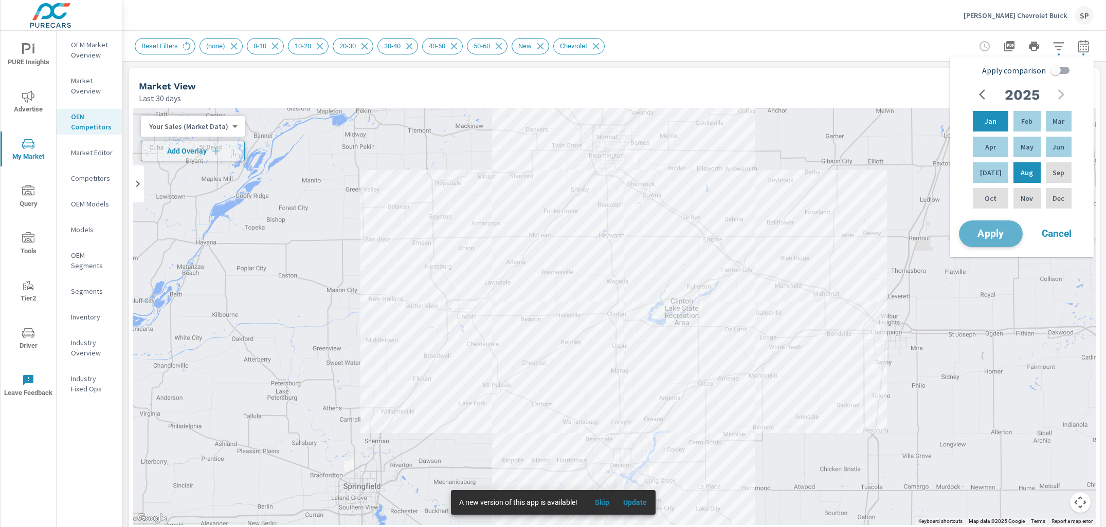
click at [988, 235] on span "Apply" at bounding box center [990, 234] width 42 height 10
